Goal: Task Accomplishment & Management: Manage account settings

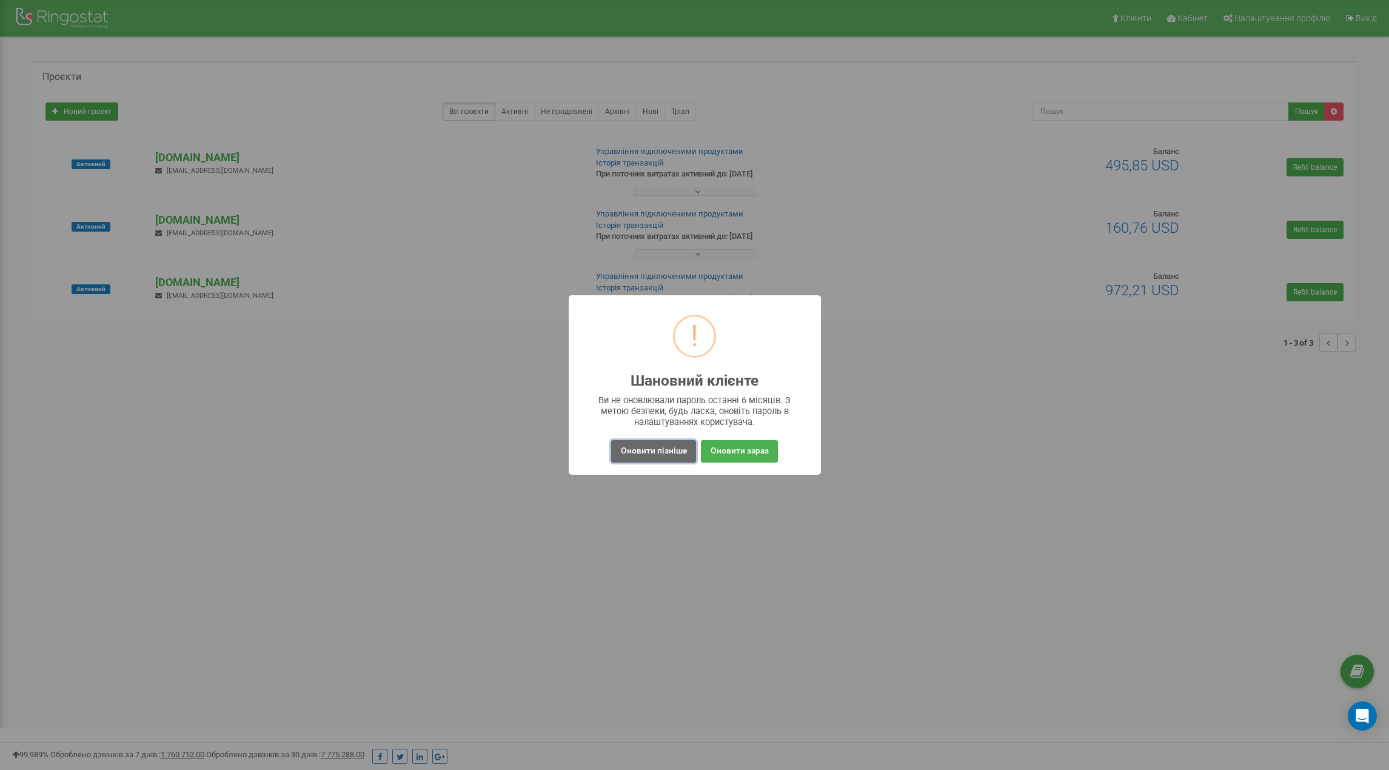
click at [659, 455] on button "Оновити пізніше" at bounding box center [653, 451] width 84 height 22
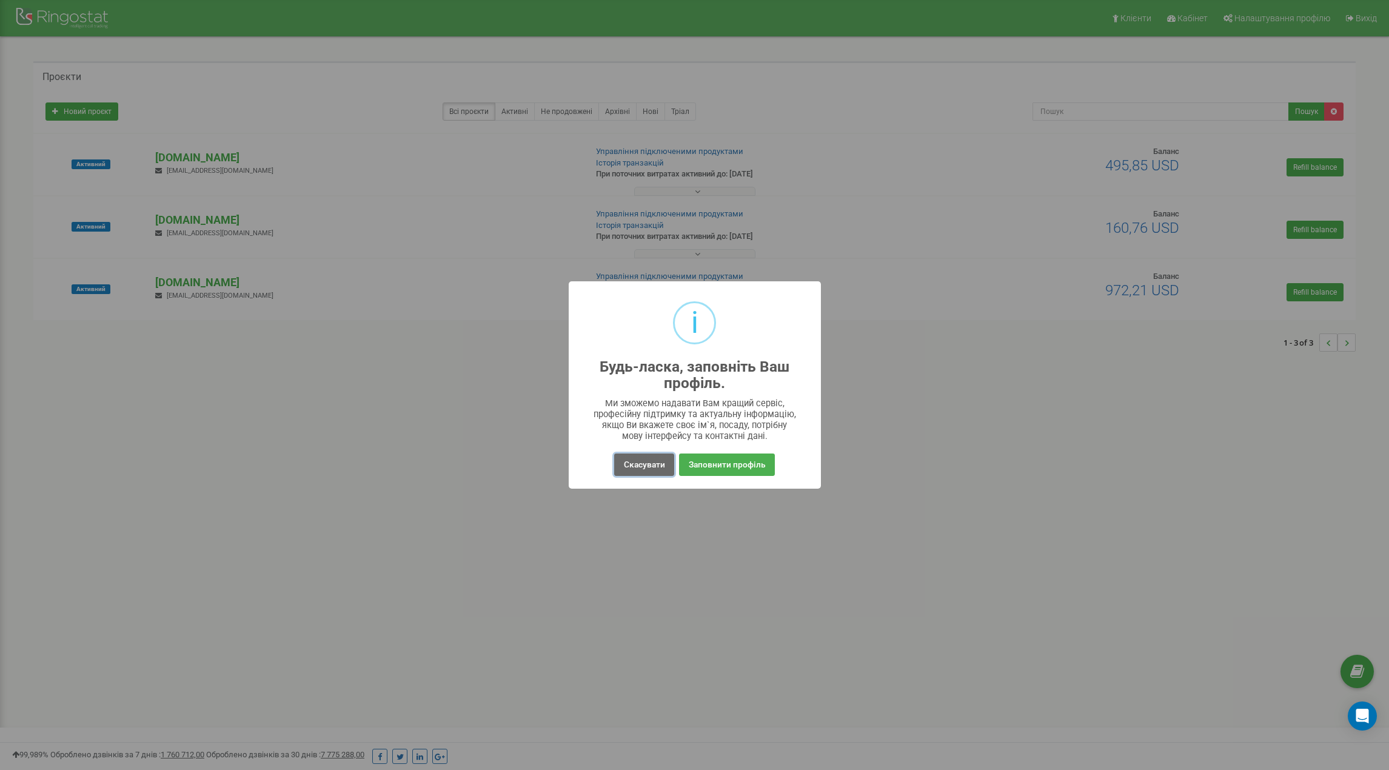
click at [637, 476] on button "Скасувати" at bounding box center [643, 465] width 59 height 22
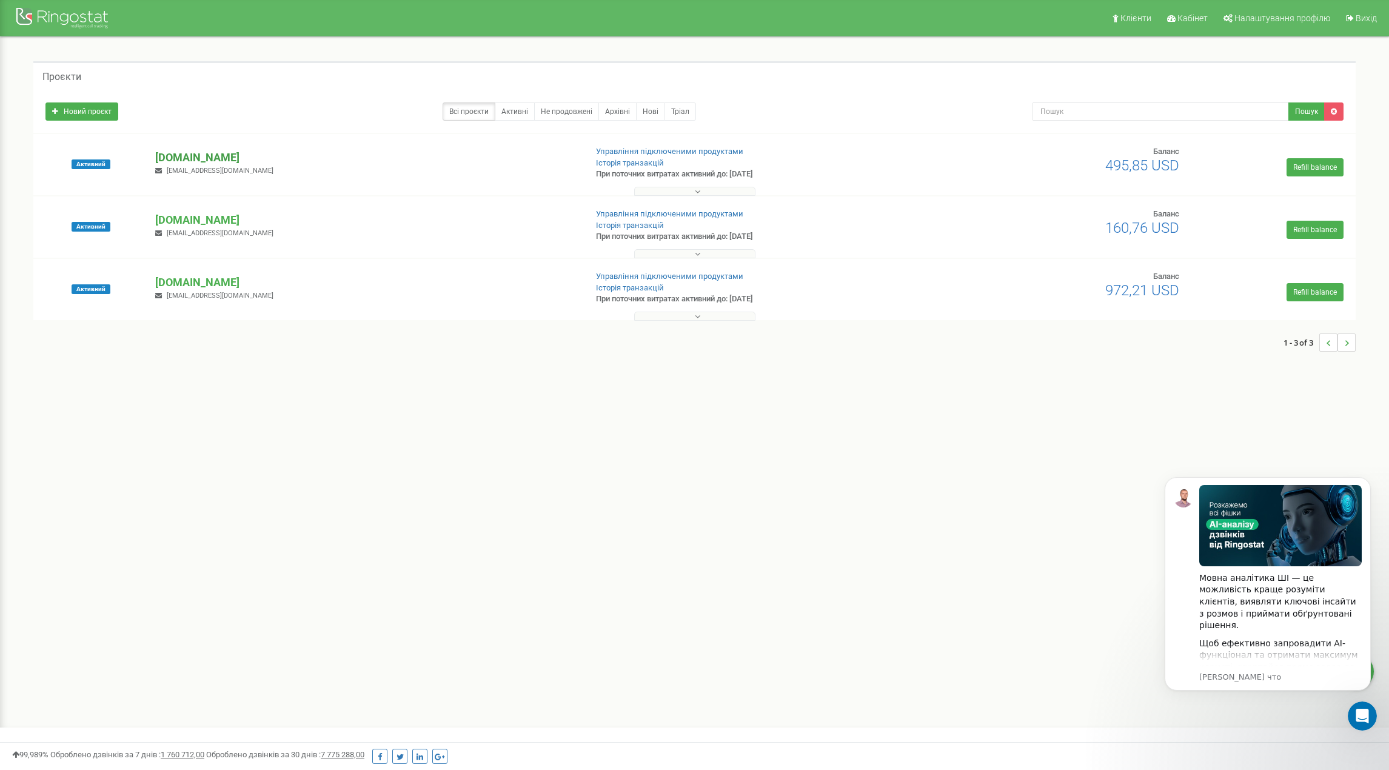
click at [198, 155] on p "[DOMAIN_NAME]" at bounding box center [365, 158] width 421 height 16
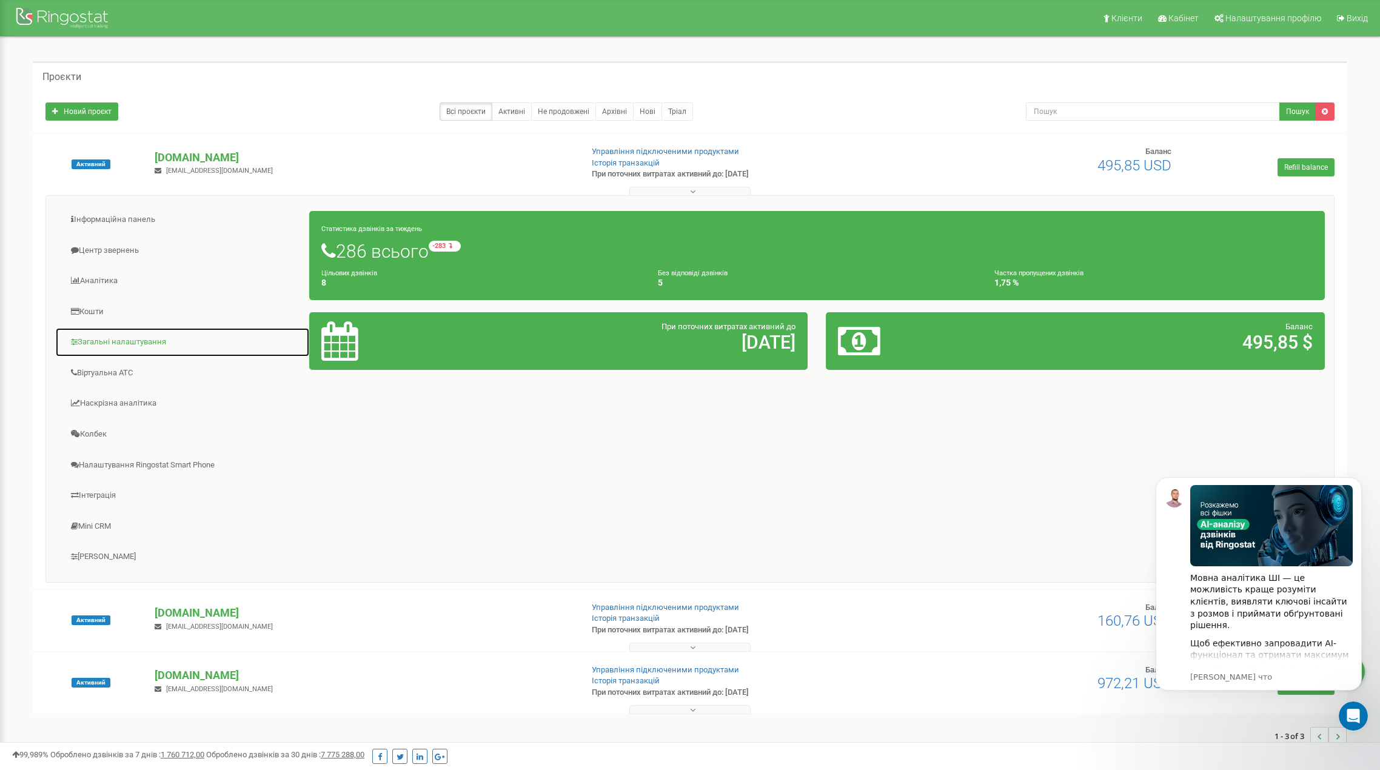
click at [118, 342] on link "Загальні налаштування" at bounding box center [182, 342] width 255 height 30
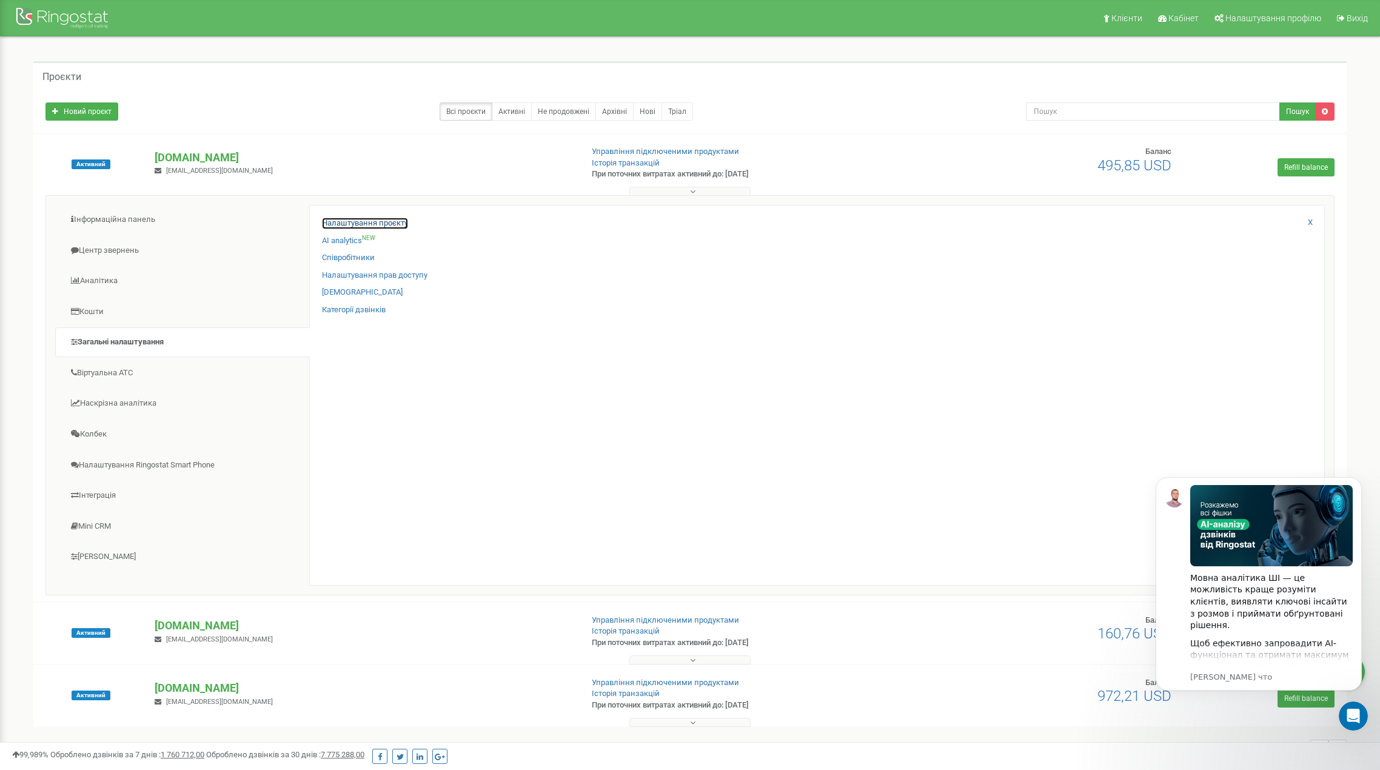
click at [371, 219] on link "Налаштування проєкту" at bounding box center [365, 224] width 86 height 12
click at [1356, 481] on icon "Dismiss notification" at bounding box center [1358, 480] width 7 height 7
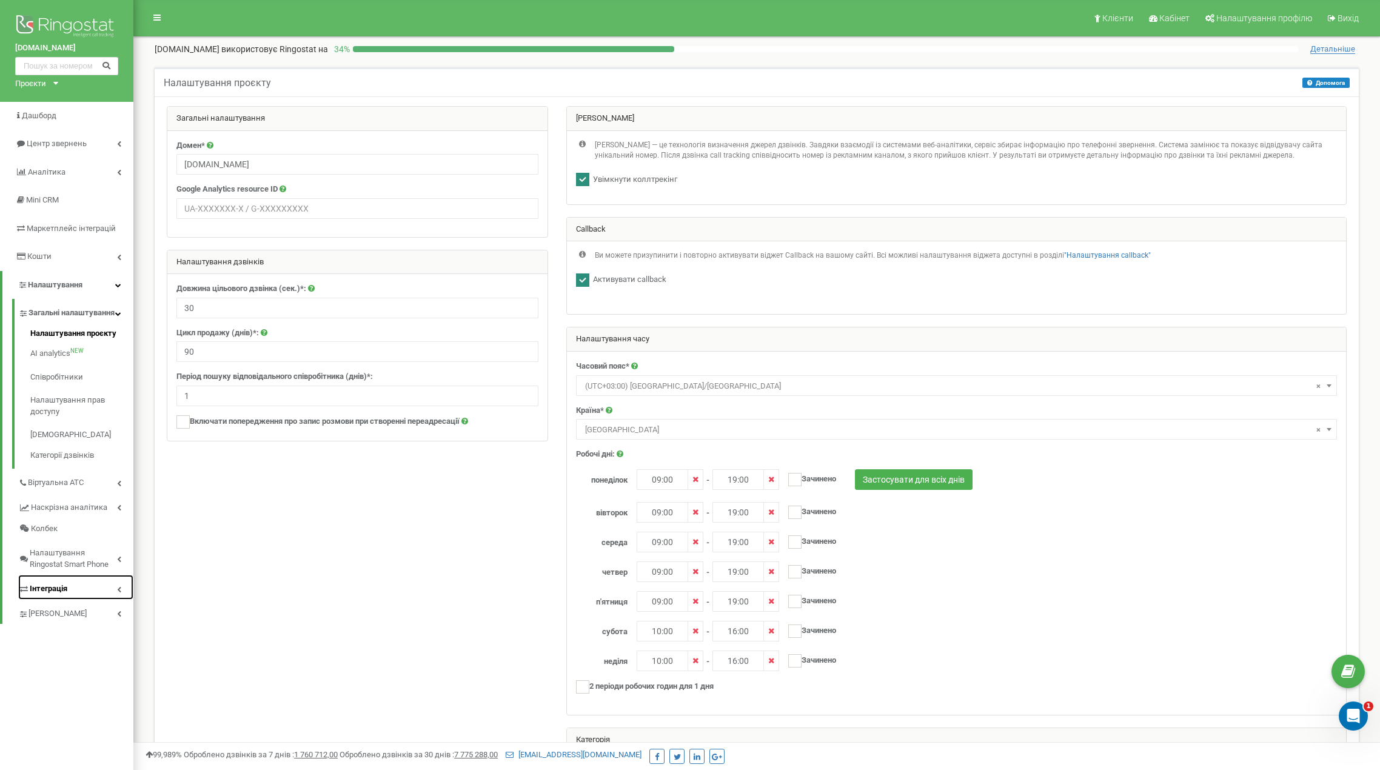
click at [94, 600] on link "Інтеграція" at bounding box center [75, 587] width 115 height 25
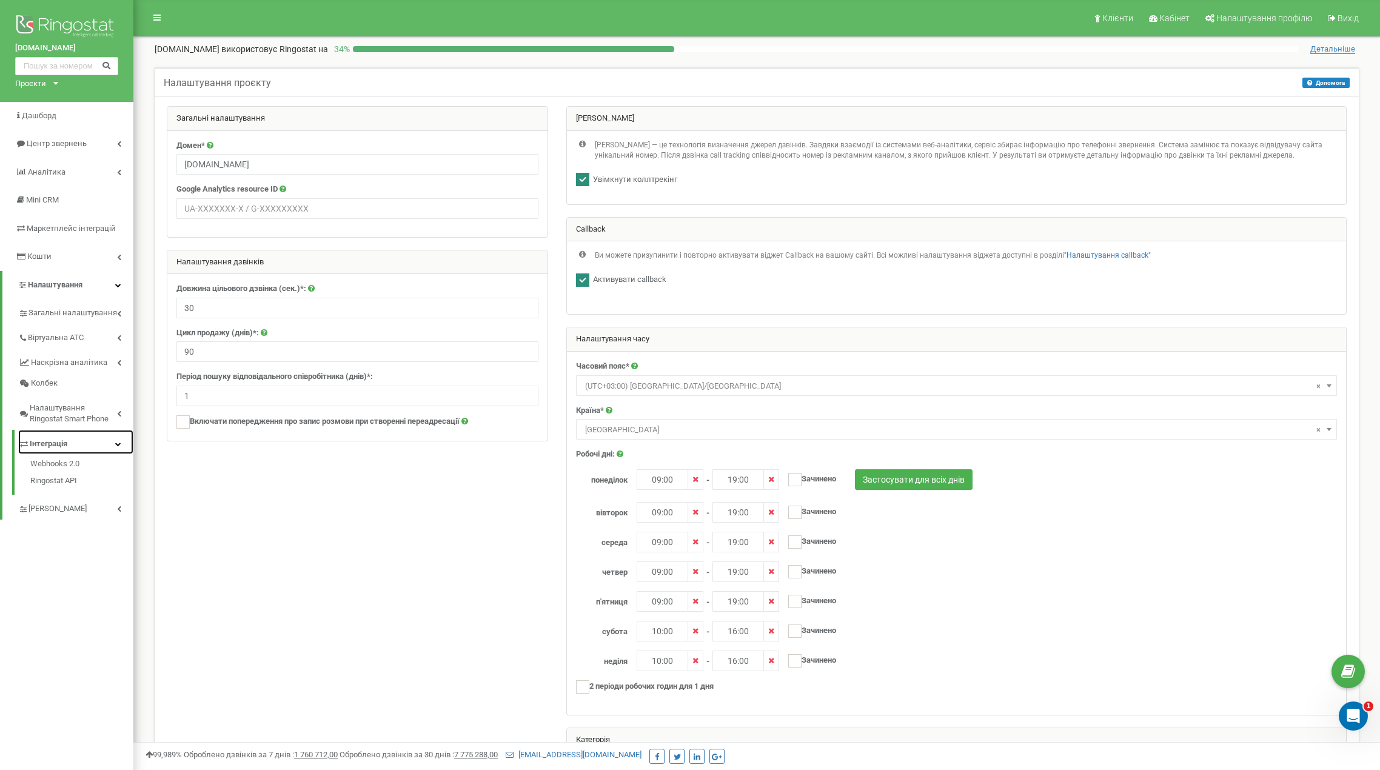
click at [95, 443] on link "Інтеграція" at bounding box center [75, 442] width 115 height 25
click at [98, 468] on link "[PERSON_NAME]" at bounding box center [75, 466] width 115 height 25
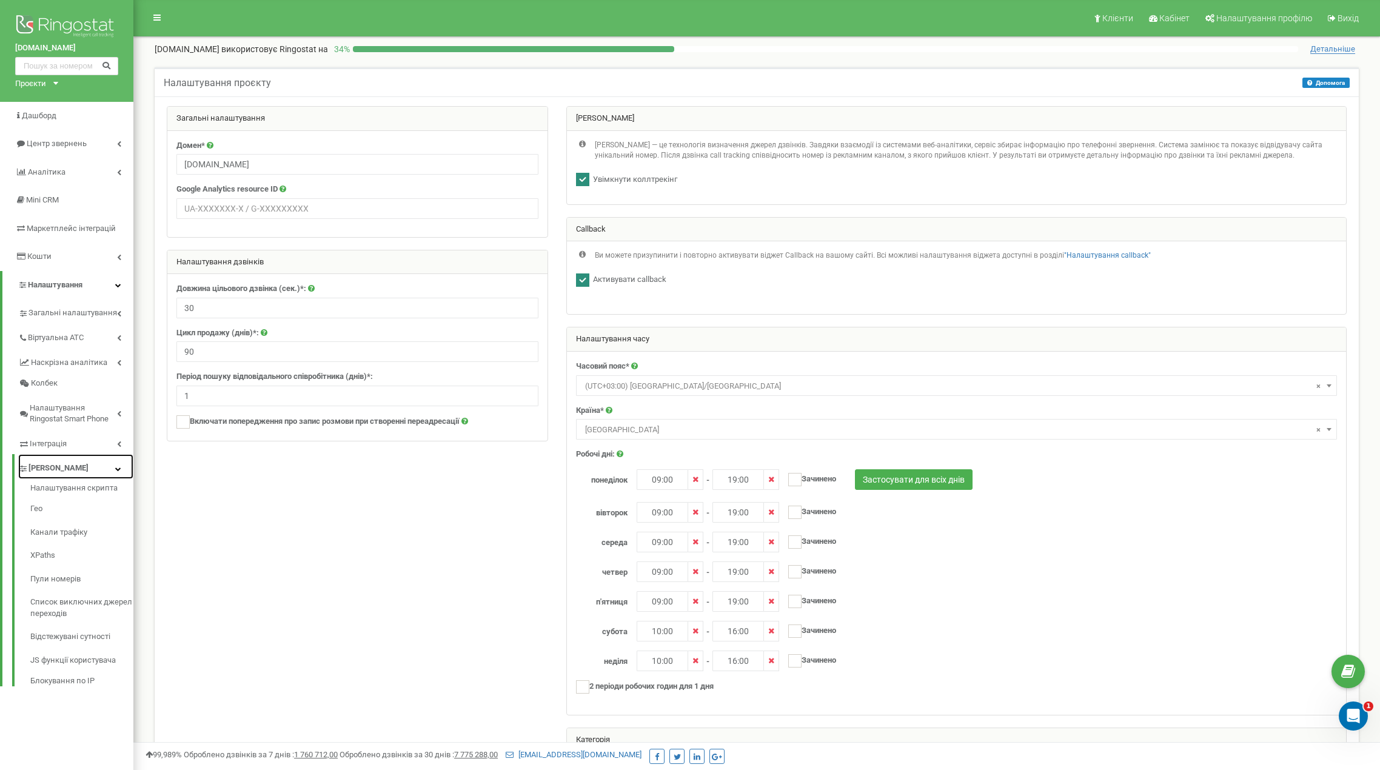
click at [97, 471] on link "[PERSON_NAME]" at bounding box center [75, 466] width 115 height 25
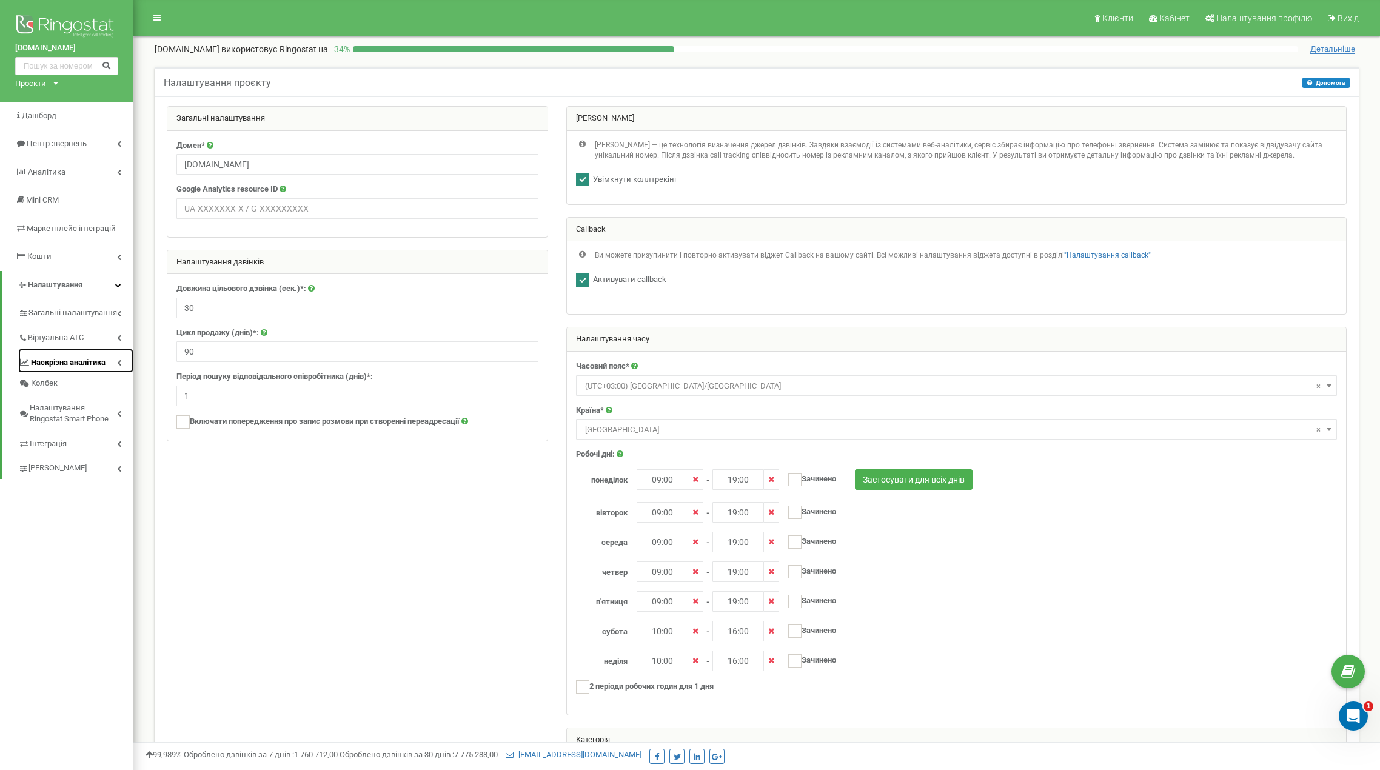
click at [113, 365] on link "Наскрізна аналітика" at bounding box center [75, 361] width 115 height 25
click at [115, 306] on link "Загальні налаштування" at bounding box center [75, 311] width 115 height 25
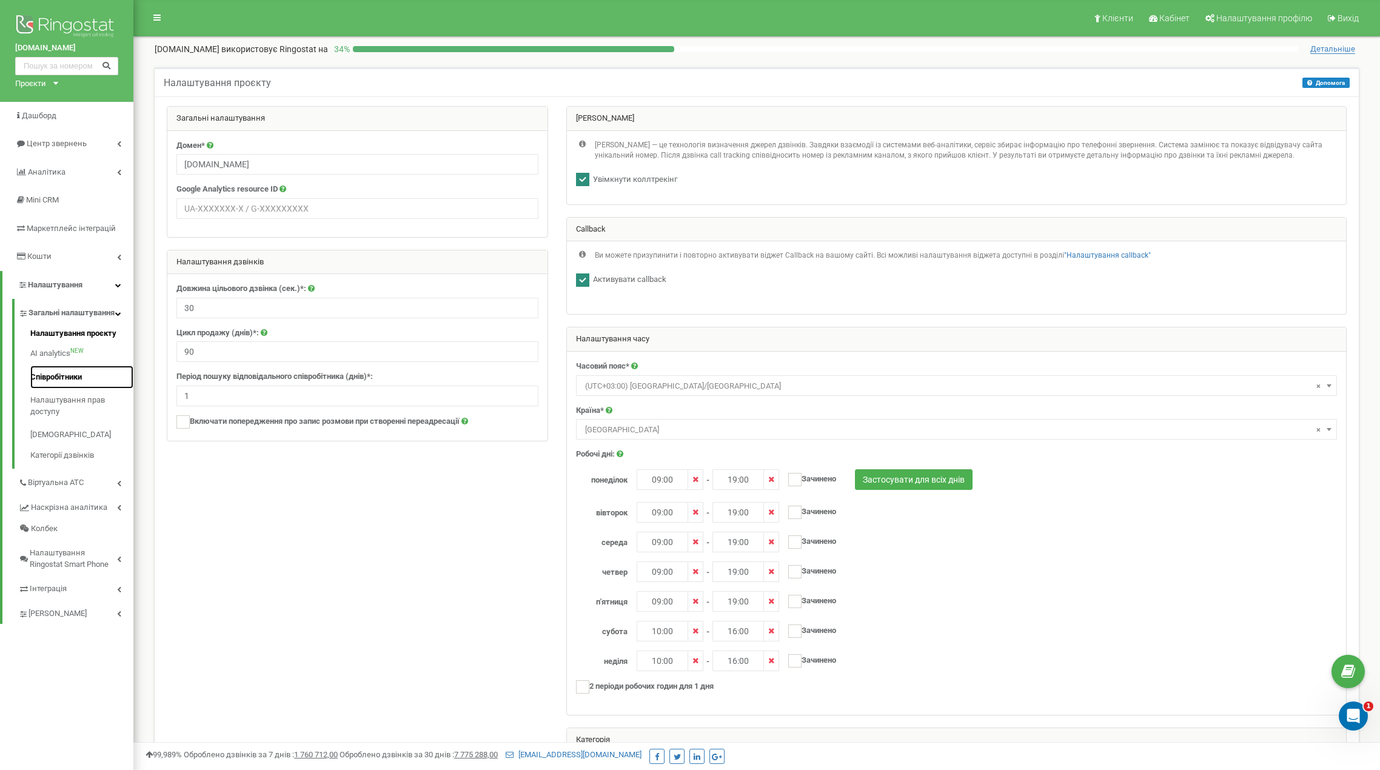
click at [62, 389] on link "Співробітники" at bounding box center [81, 378] width 103 height 24
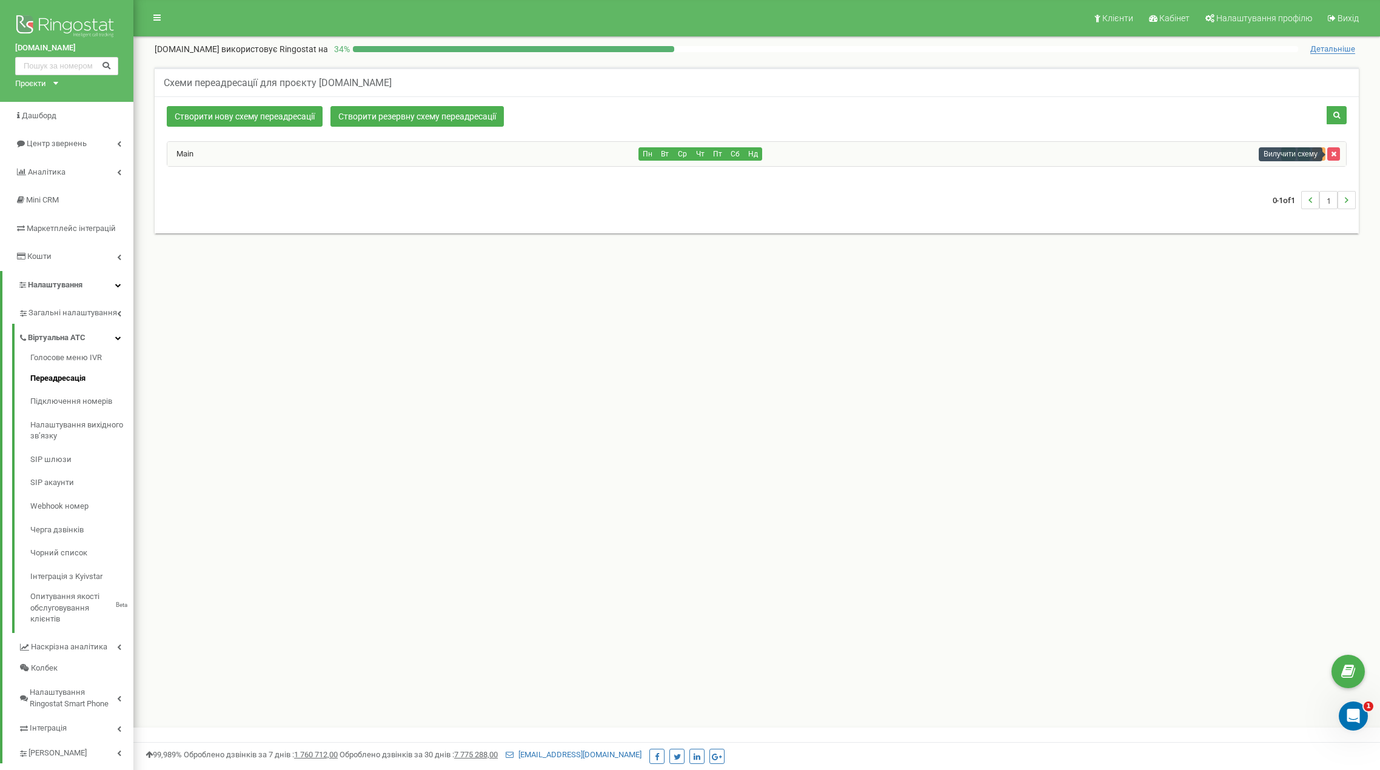
click at [1318, 156] on div "Вилучити схему" at bounding box center [1291, 154] width 64 height 14
click at [1317, 153] on icon "button" at bounding box center [1319, 153] width 6 height 7
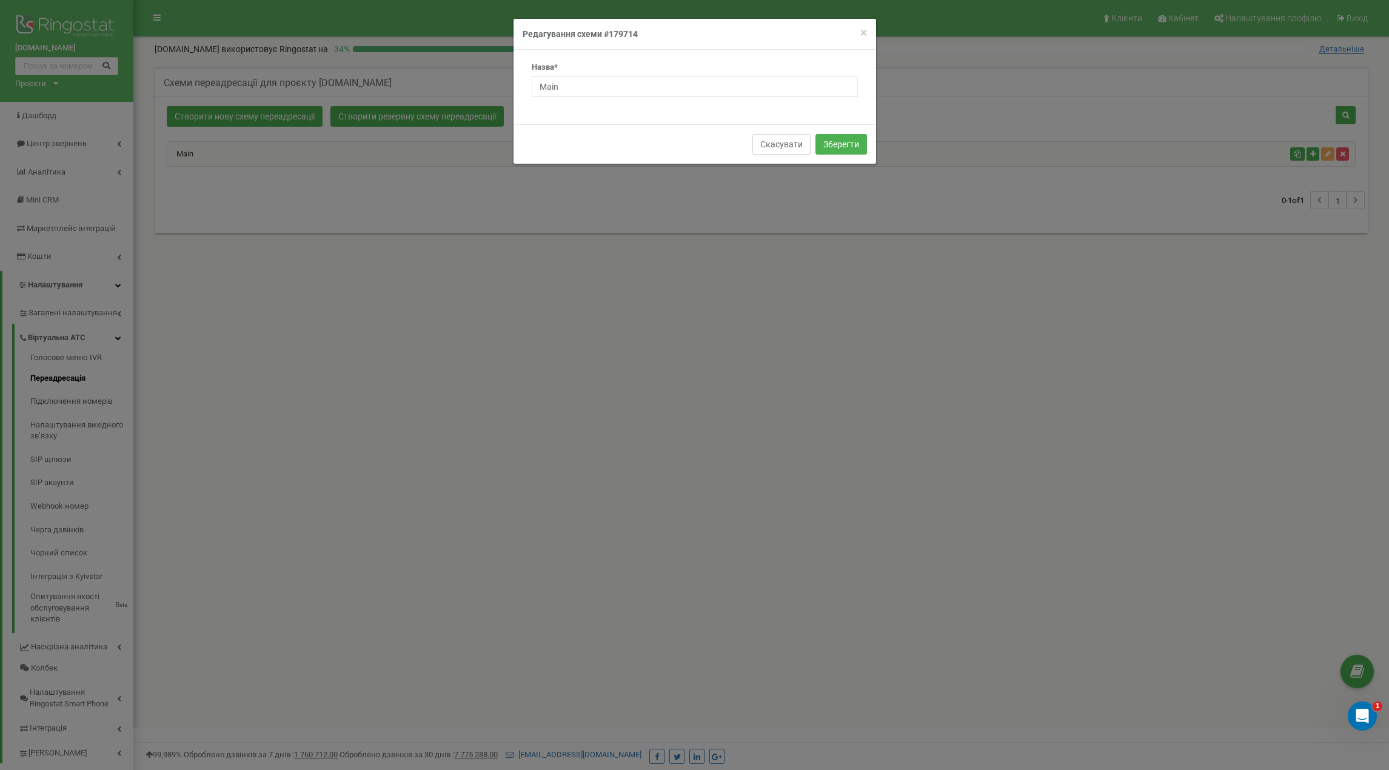
click at [794, 149] on button "Скасувати" at bounding box center [782, 144] width 58 height 21
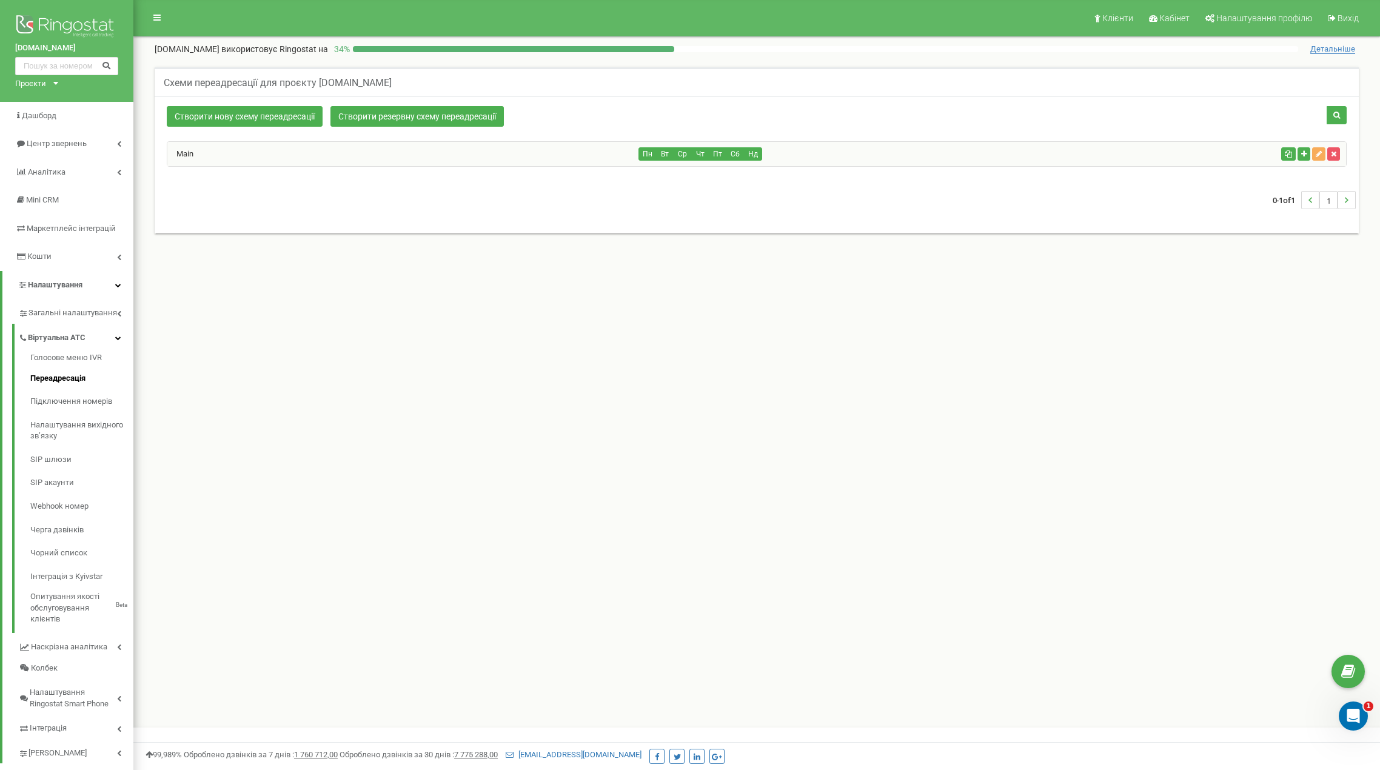
click at [540, 153] on div "Main" at bounding box center [403, 154] width 472 height 24
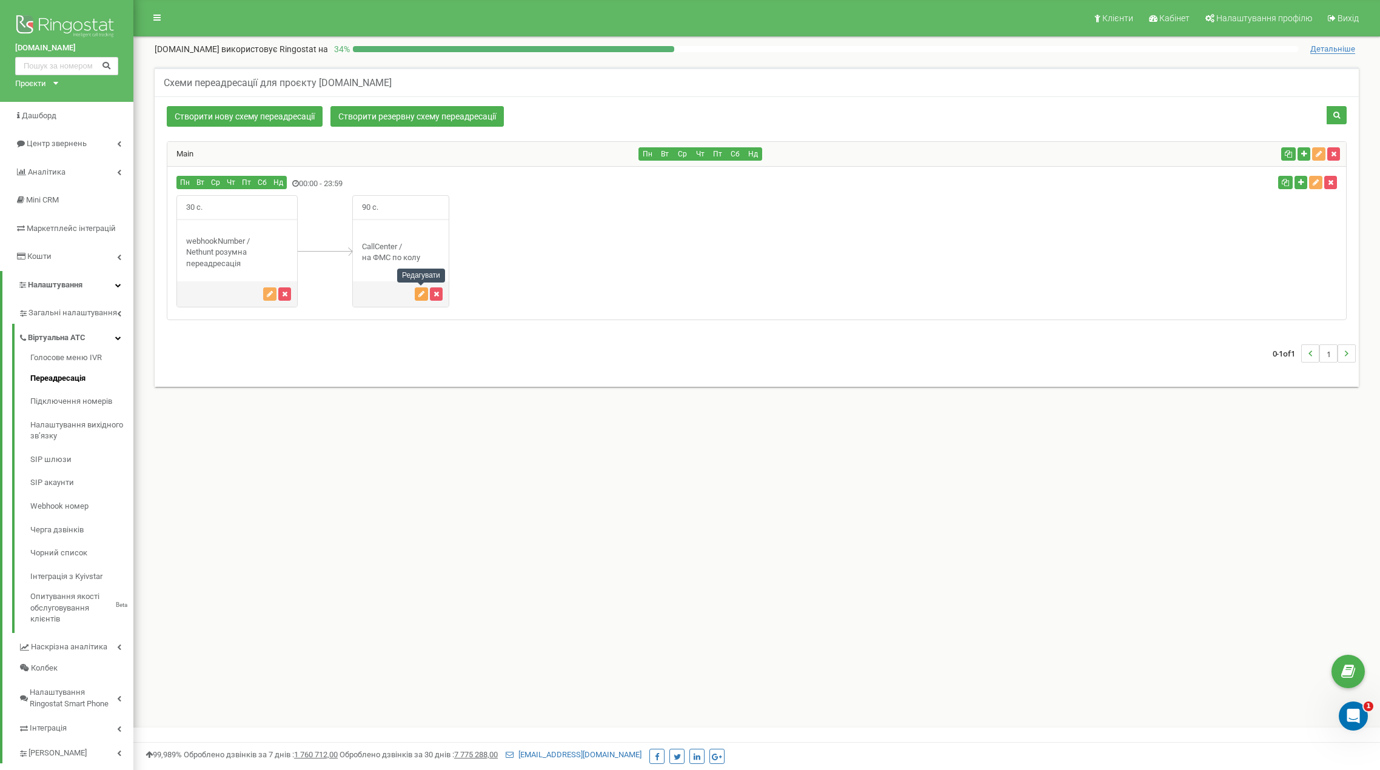
click at [419, 295] on icon "button" at bounding box center [421, 293] width 6 height 7
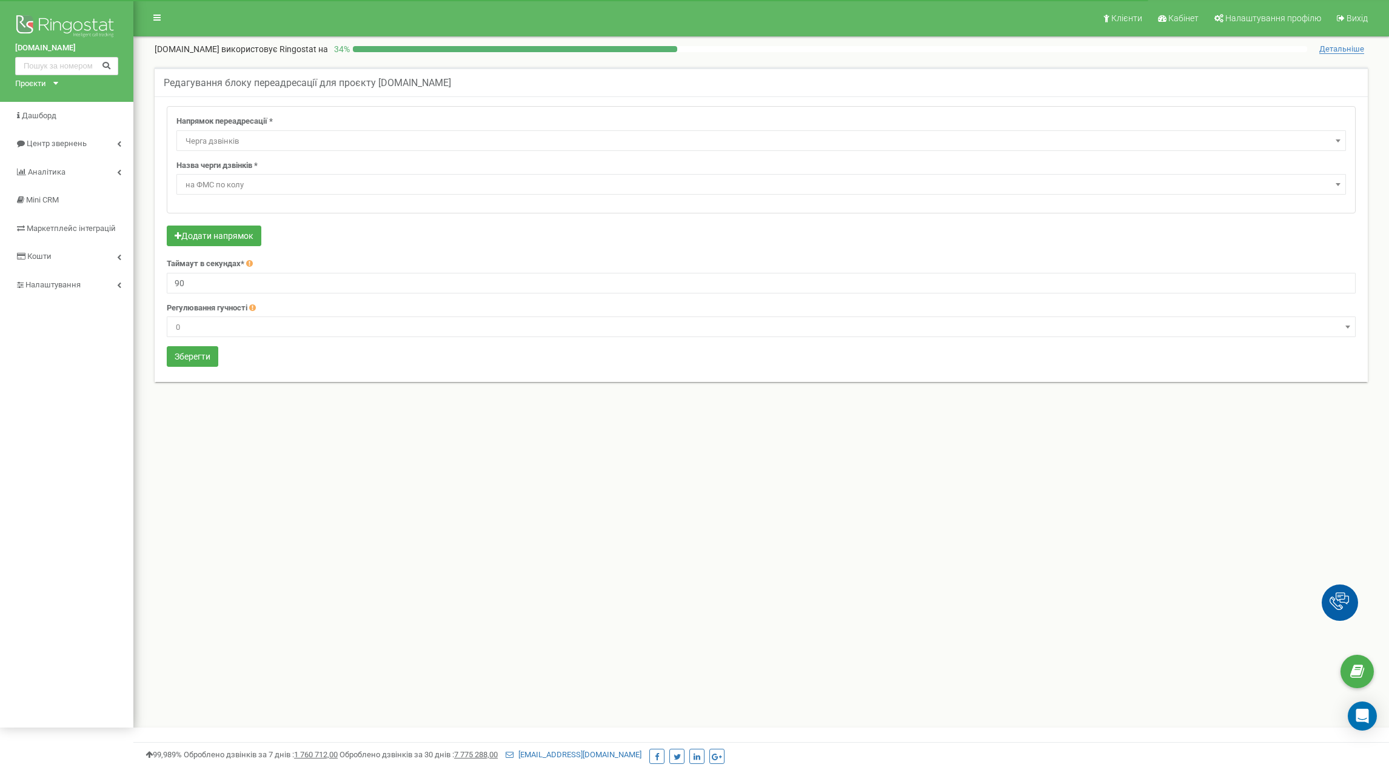
select select "CallCenter"
click at [1158, 144] on span "Черга дзвінків" at bounding box center [761, 141] width 1161 height 17
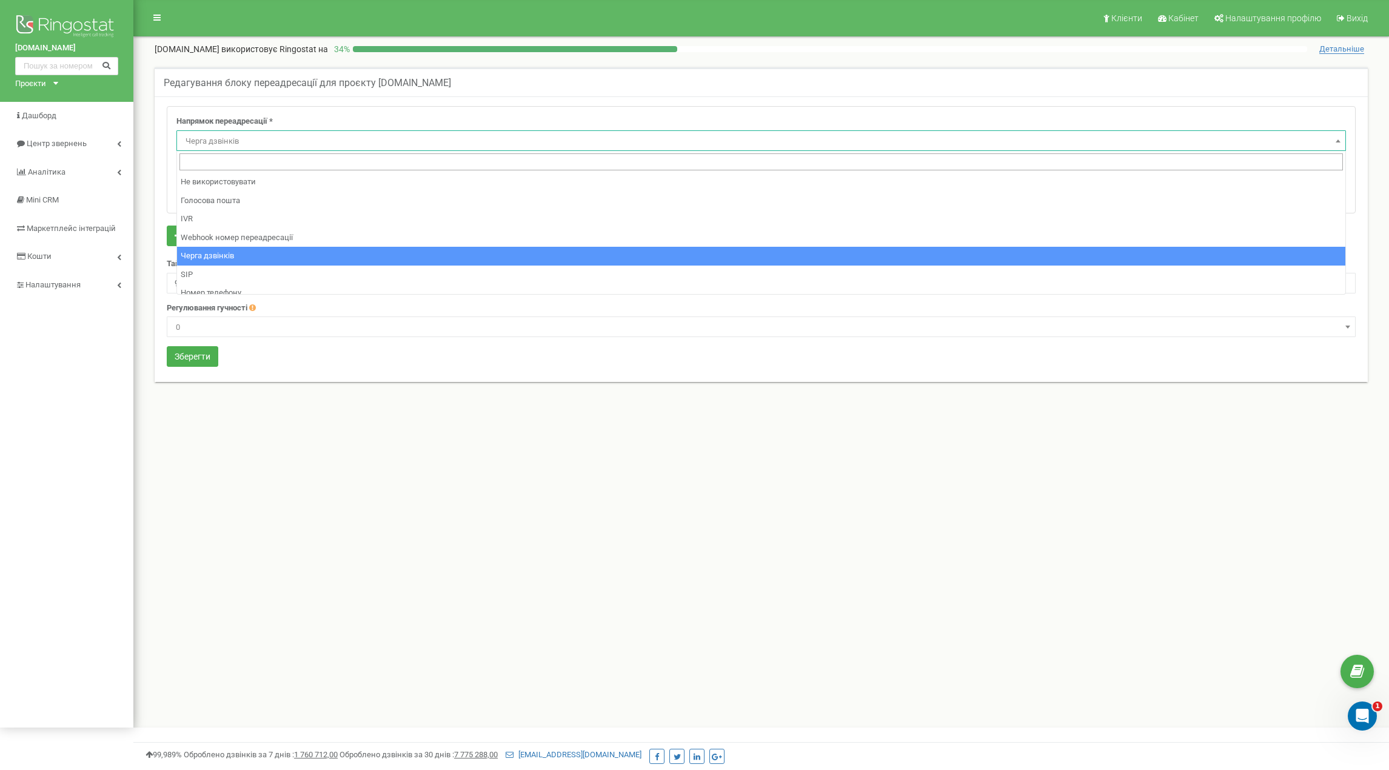
click at [1133, 114] on div "Напрямок переадресації * Не використовувати Голосова пошта IVR Webhook номер пе…" at bounding box center [761, 160] width 1188 height 106
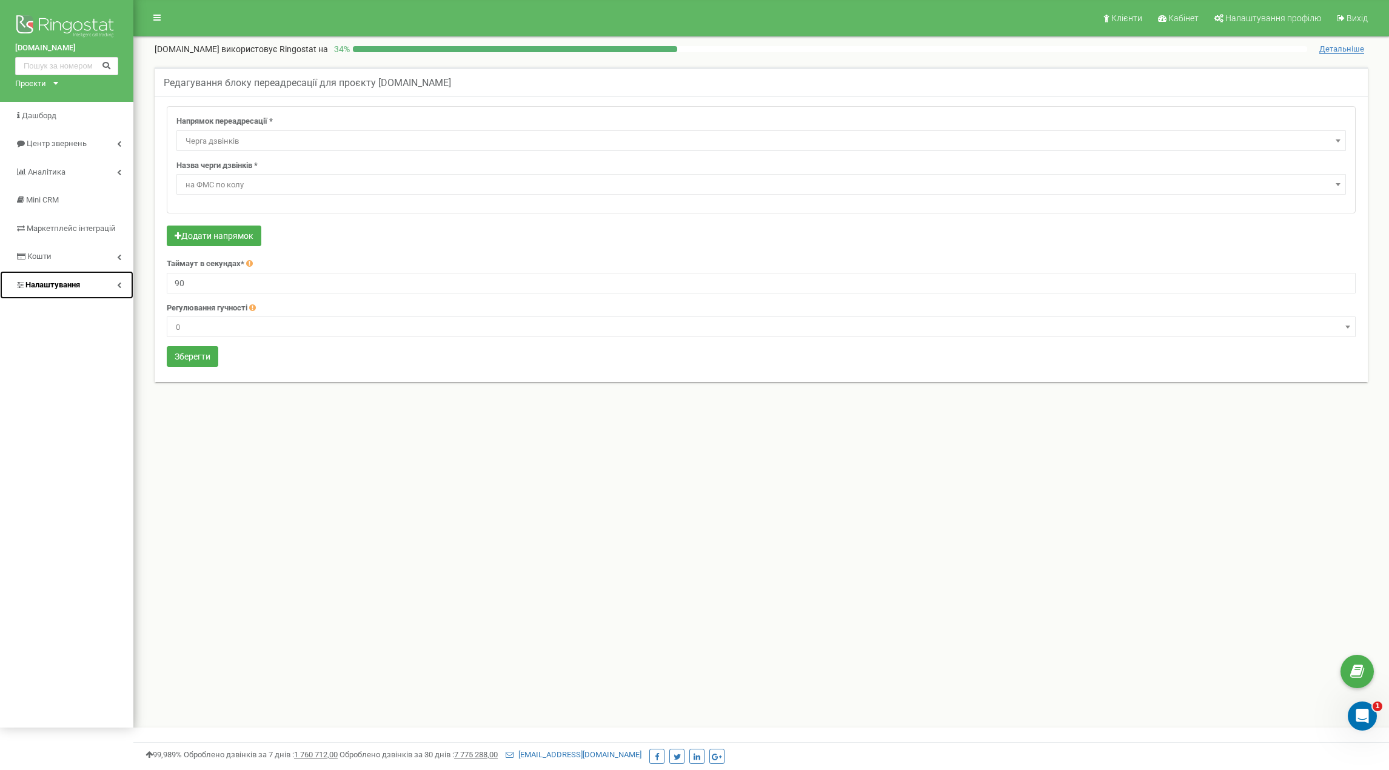
click at [95, 287] on link "Налаштування" at bounding box center [66, 285] width 133 height 29
click at [254, 459] on div "Клієнти Кабінет Налаштування профілю Вихід rishko.com.ua використовує Ringostat…" at bounding box center [761, 364] width 1256 height 728
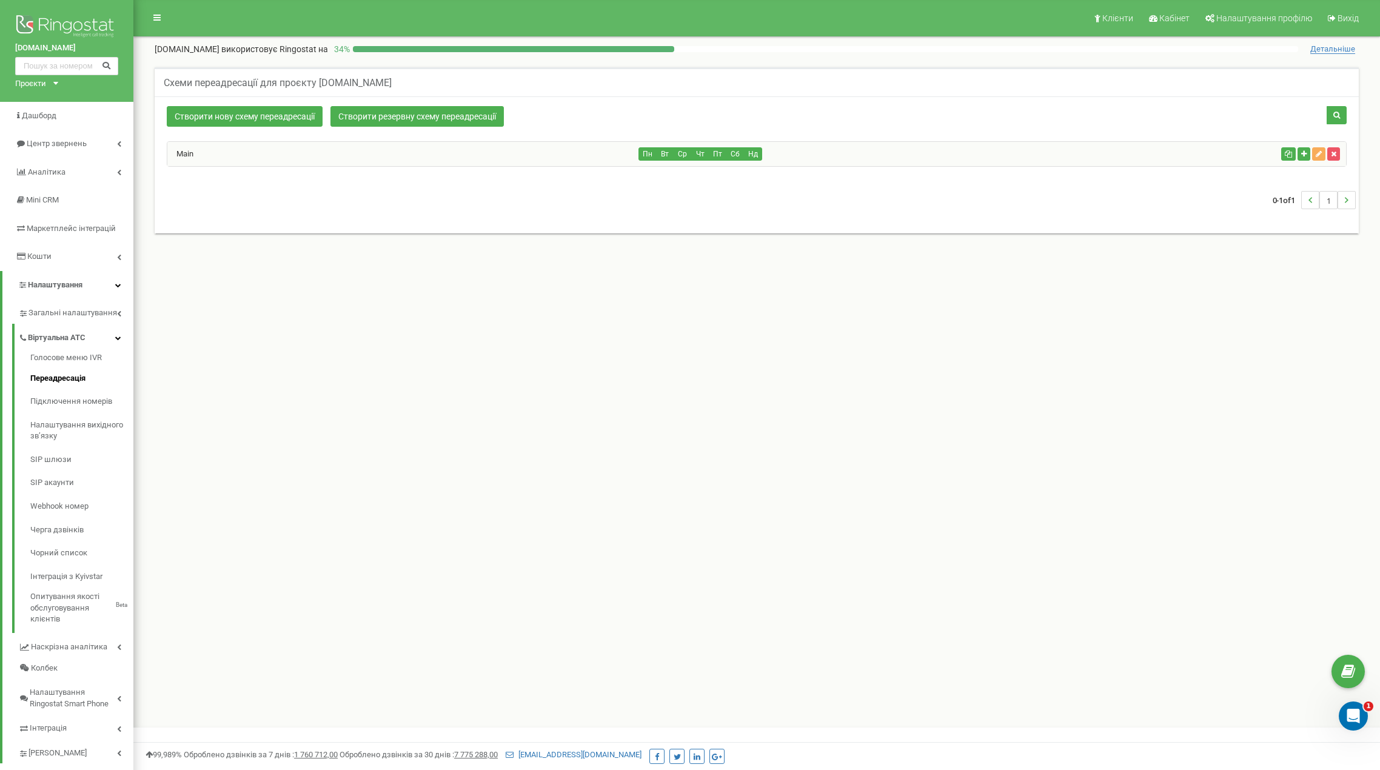
click at [342, 164] on div "Main" at bounding box center [403, 154] width 472 height 24
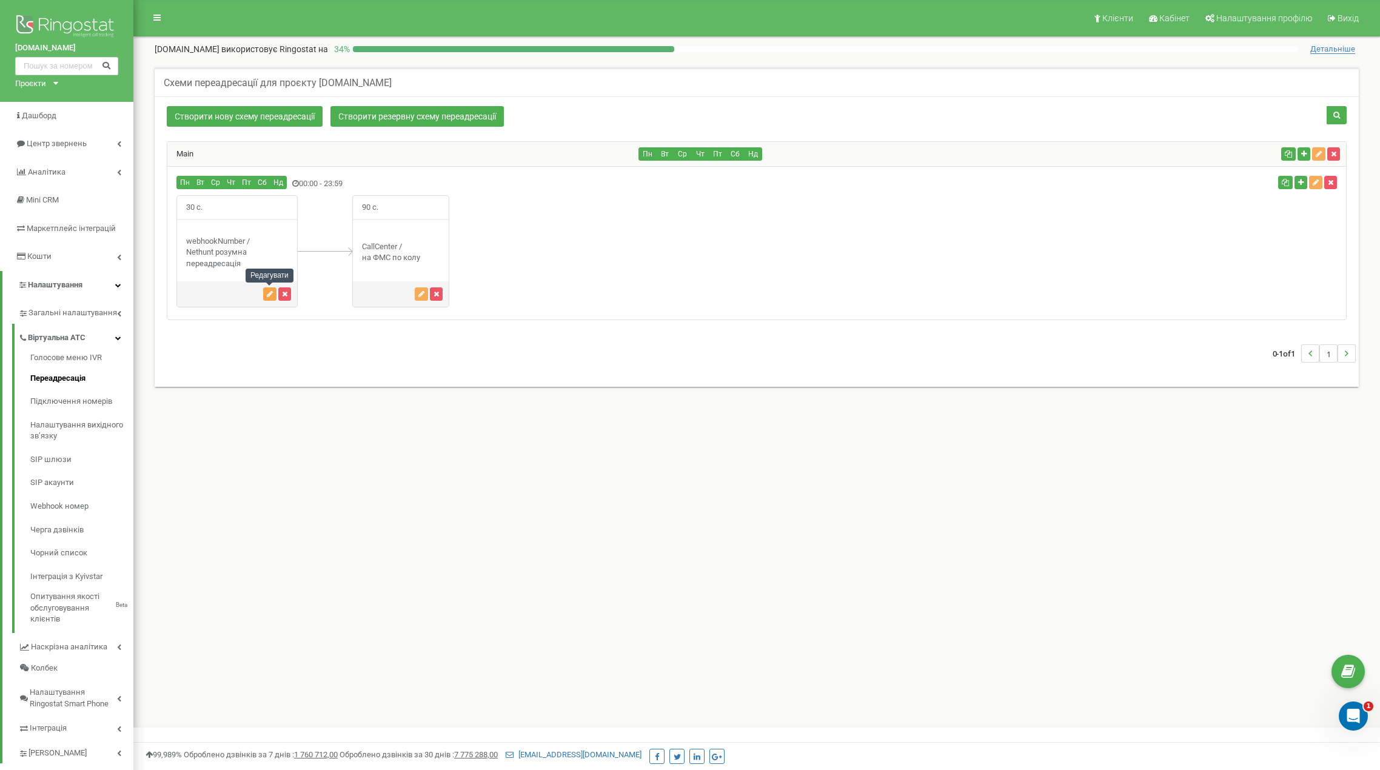
click at [267, 297] on icon "button" at bounding box center [270, 293] width 6 height 7
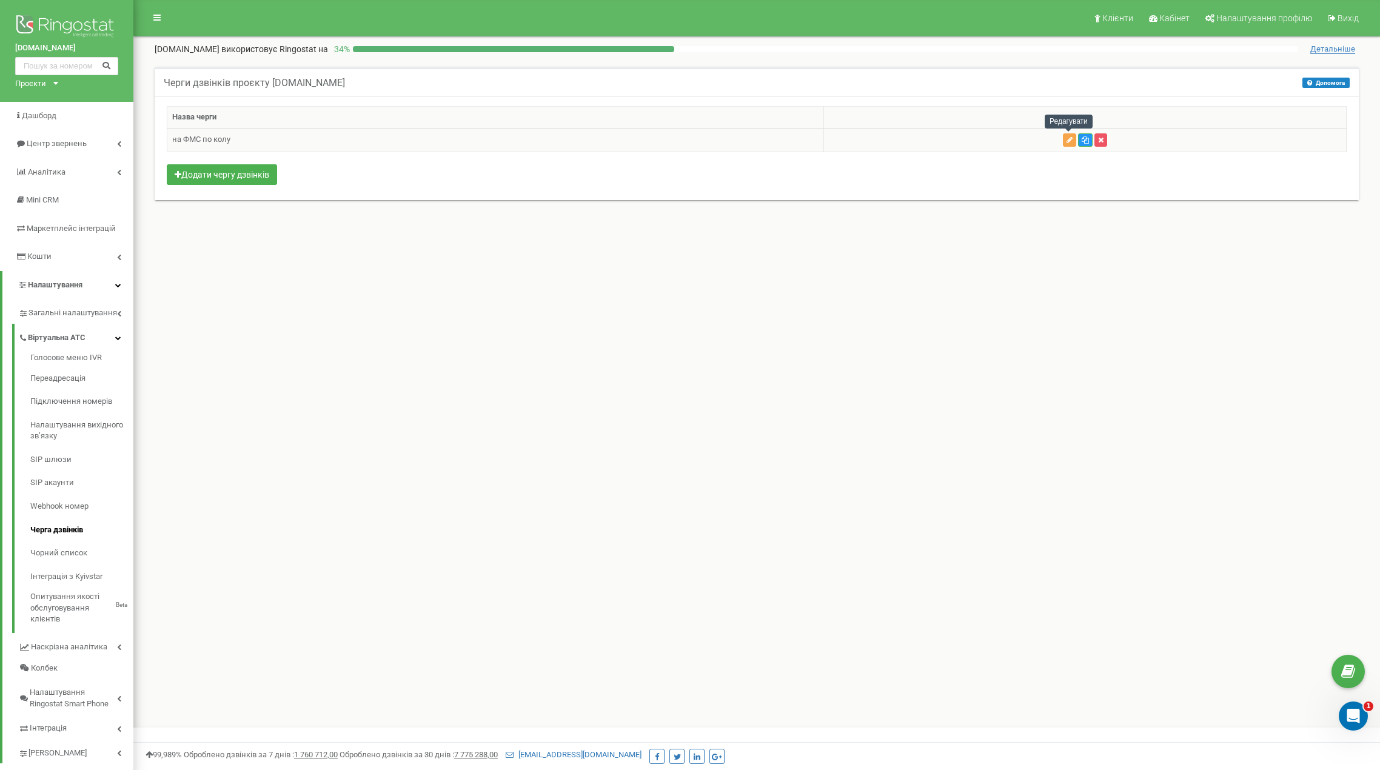
click at [1065, 139] on button "button" at bounding box center [1069, 139] width 13 height 13
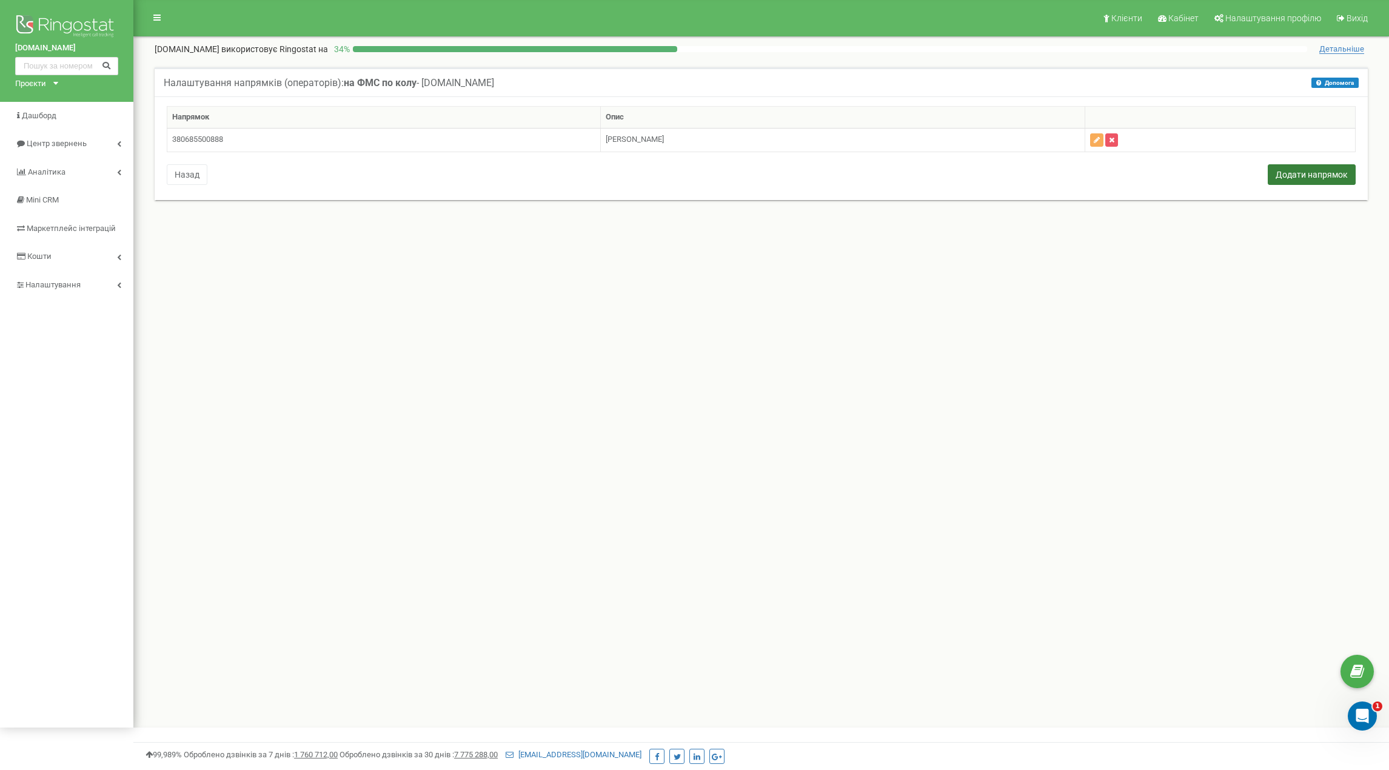
click at [1307, 178] on button "Додати напрямок" at bounding box center [1312, 174] width 88 height 21
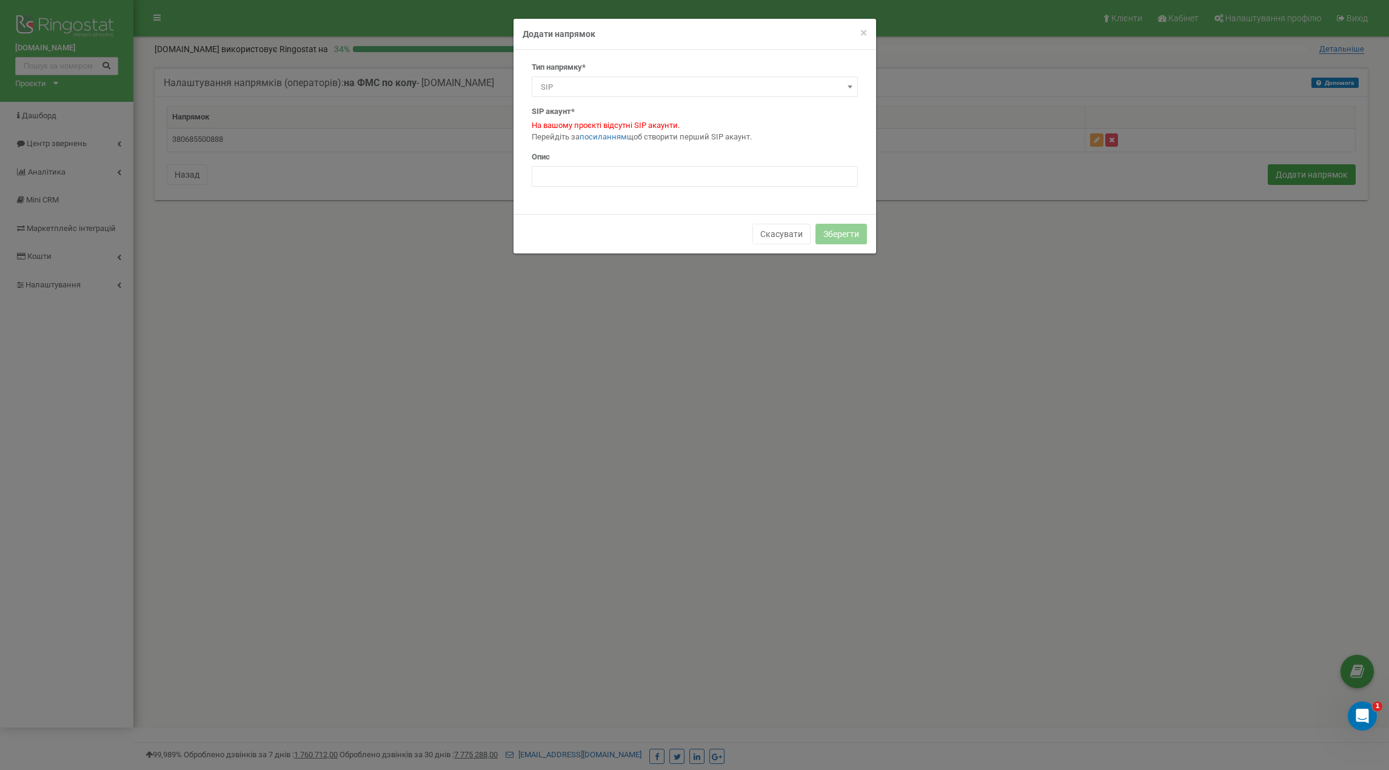
click at [631, 88] on span "SIP" at bounding box center [695, 87] width 318 height 17
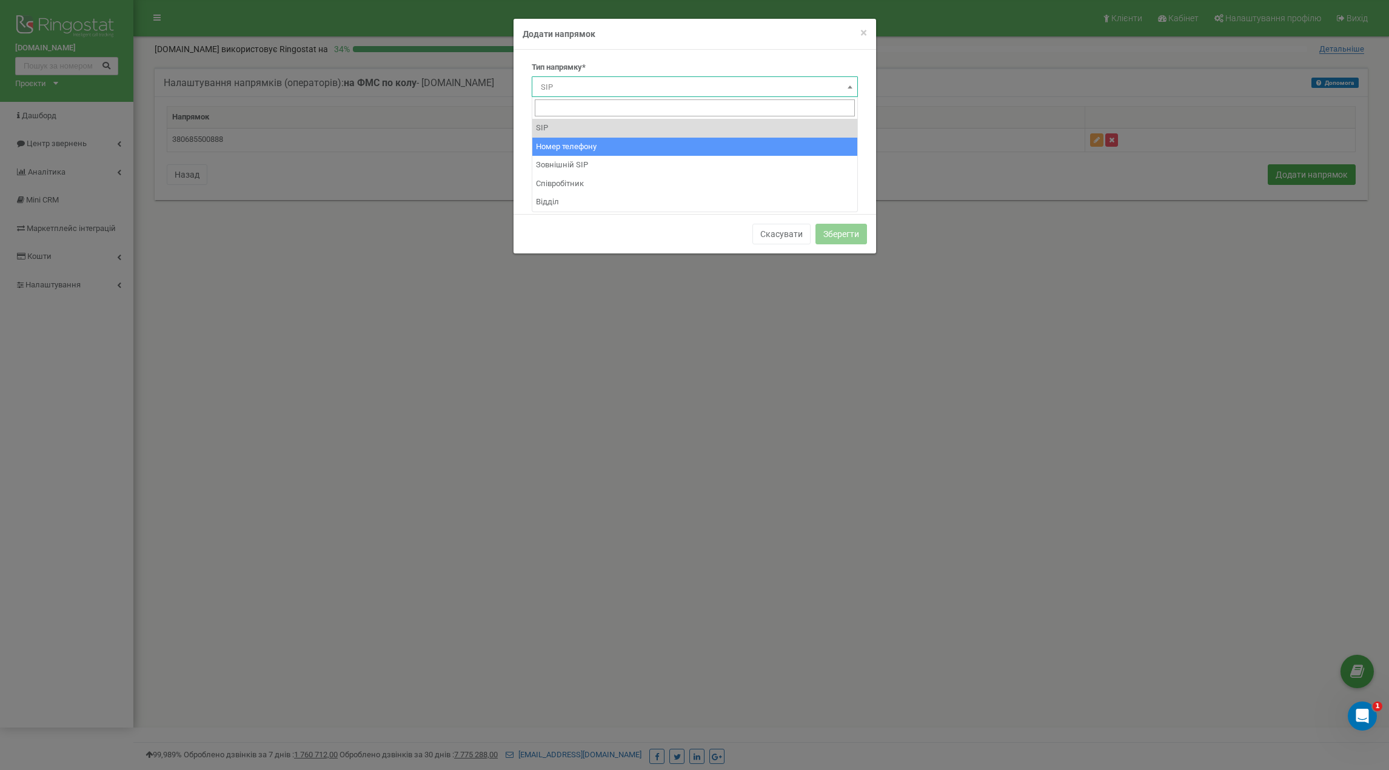
select select "Phone"
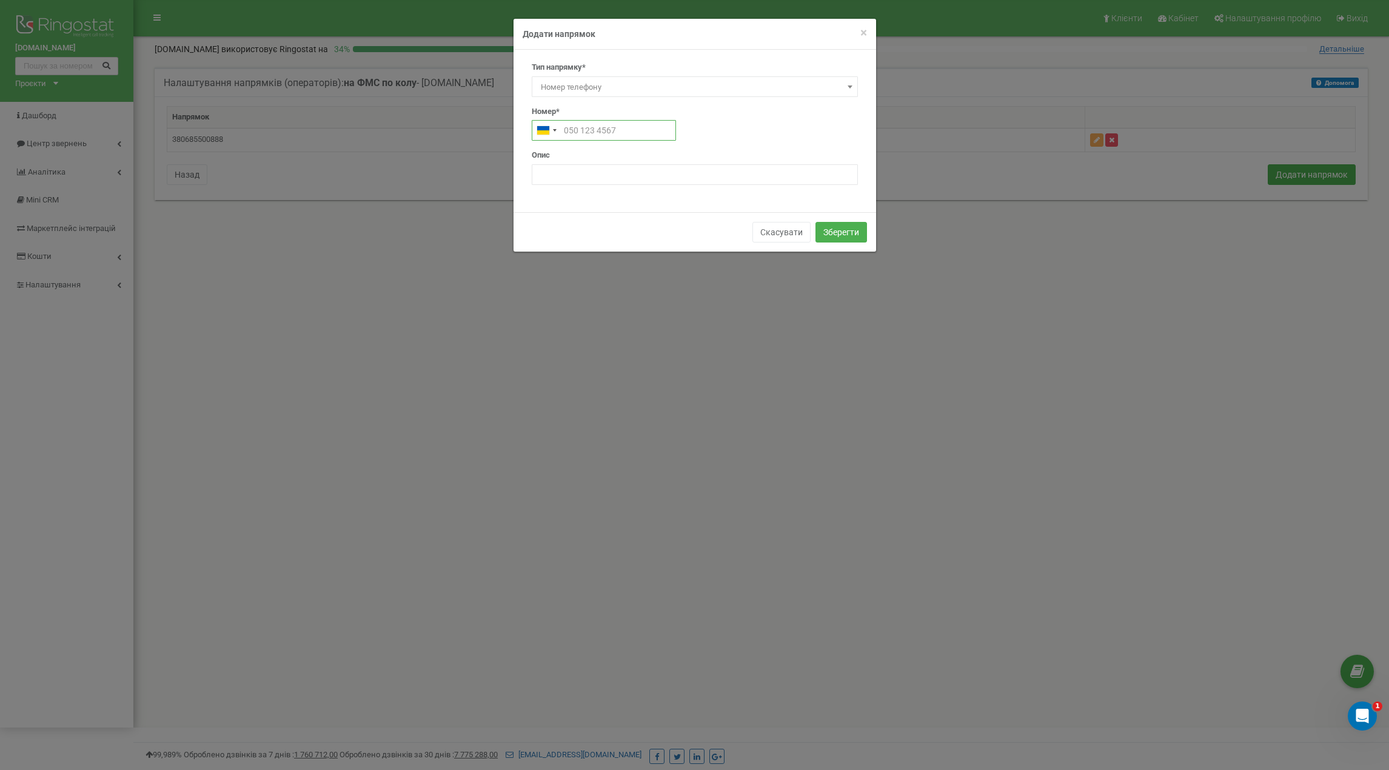
click at [620, 132] on input "text" at bounding box center [604, 130] width 144 height 21
paste input "380685500008"
type input "380685500008"
paste input "380685500008"
drag, startPoint x: 574, startPoint y: 128, endPoint x: 579, endPoint y: 162, distance: 34.3
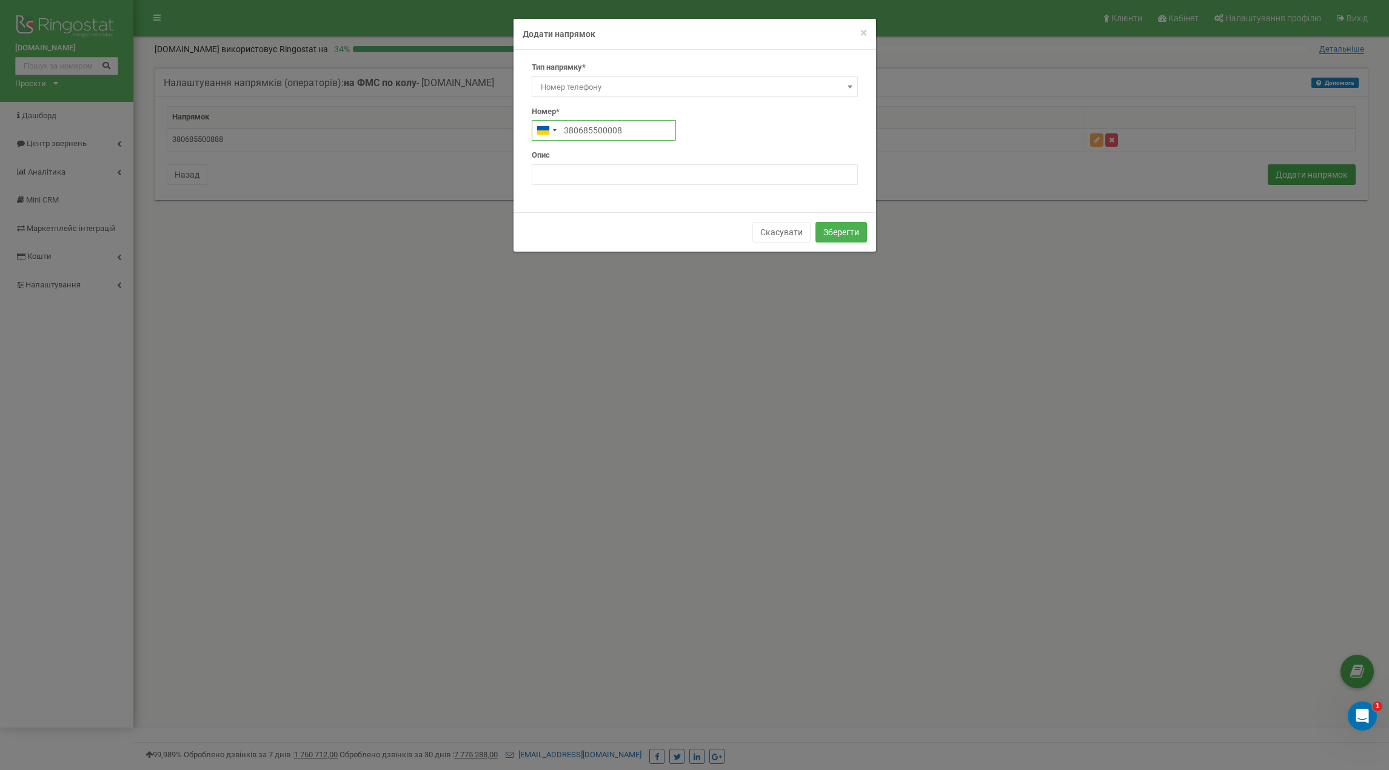
click at [574, 130] on input "380685500008" at bounding box center [604, 130] width 144 height 21
click at [640, 201] on div "Тип напрямку* SIP Номер телефону Зовнішній SIP Співробітник Відділ Номер телефо…" at bounding box center [695, 131] width 363 height 163
click at [610, 133] on input "0685500008" at bounding box center [604, 130] width 144 height 21
paste input "38"
click at [698, 152] on div "Опис" at bounding box center [695, 167] width 326 height 35
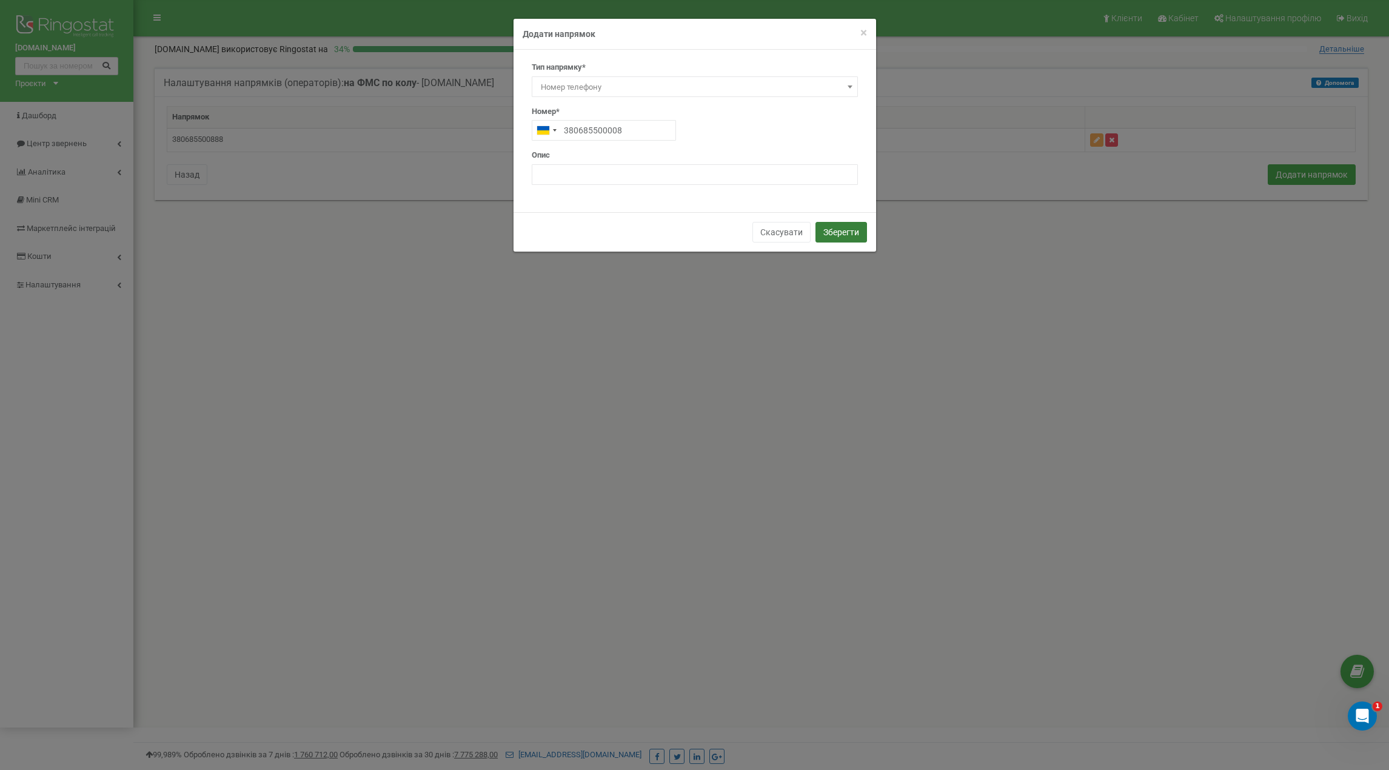
click at [853, 238] on button "Зберегти" at bounding box center [842, 232] width 52 height 21
type input "+380685500008"
